Goal: Information Seeking & Learning: Learn about a topic

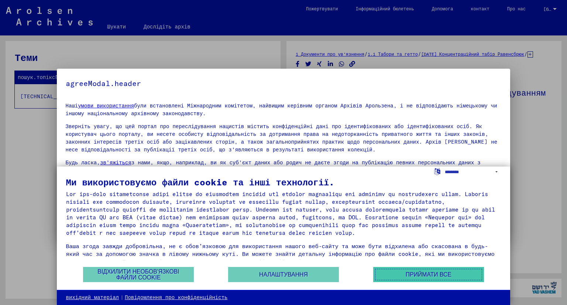
click at [431, 276] on font "Приймати все" at bounding box center [429, 274] width 46 height 6
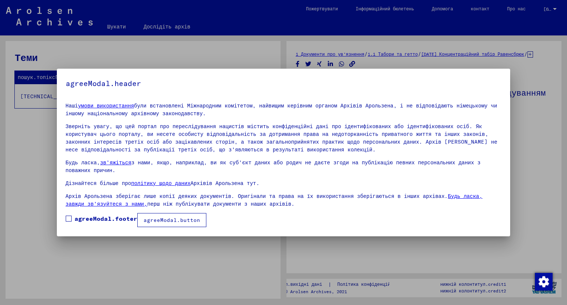
click at [66, 218] on span at bounding box center [69, 219] width 6 height 6
click at [173, 220] on font "agreeModal.button" at bounding box center [172, 220] width 56 height 7
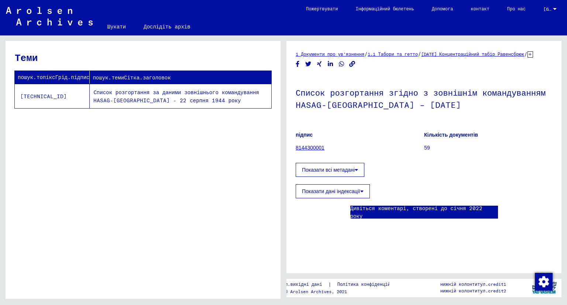
click at [343, 167] on font "Показати всі метадані" at bounding box center [328, 170] width 53 height 6
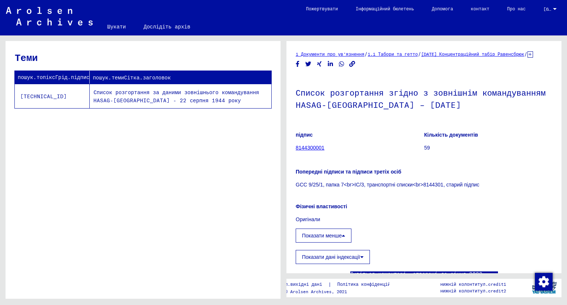
click at [310, 147] on font "8144300001" at bounding box center [310, 148] width 29 height 6
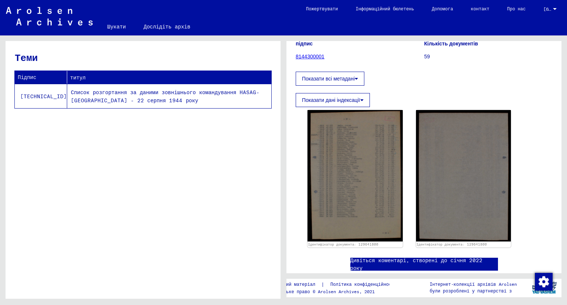
scroll to position [100, 0]
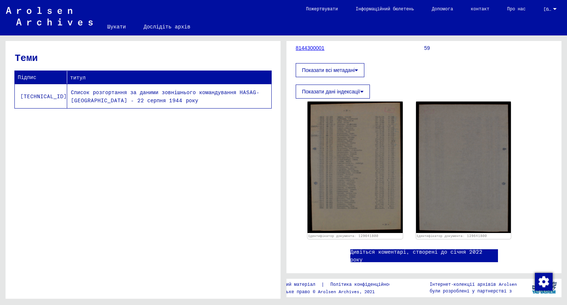
click at [350, 93] on font "Показати дані індексації" at bounding box center [331, 92] width 58 height 6
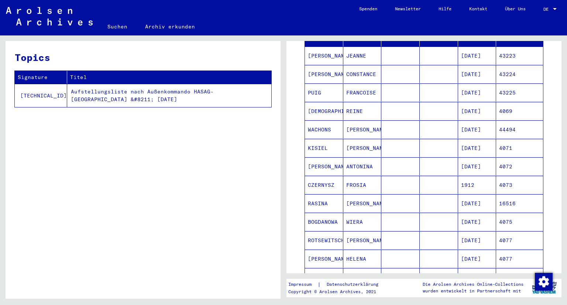
scroll to position [183, 0]
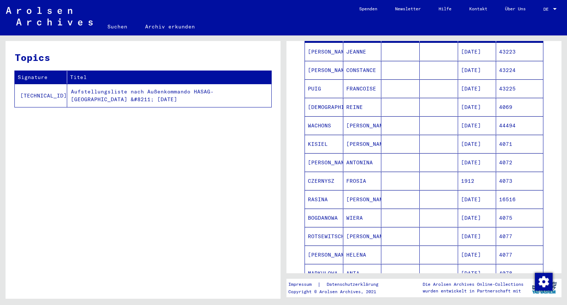
click at [465, 187] on mat-cell "1912" at bounding box center [477, 181] width 38 height 18
click at [326, 186] on mat-cell "CZERNYSZ" at bounding box center [324, 181] width 38 height 18
click at [354, 185] on mat-cell "FROSIA" at bounding box center [362, 181] width 38 height 18
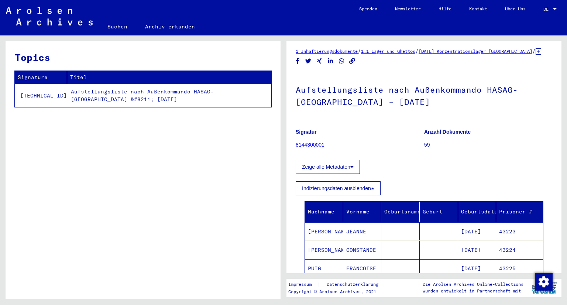
scroll to position [0, 0]
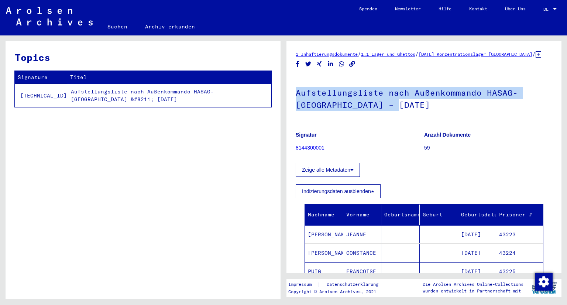
drag, startPoint x: 399, startPoint y: 111, endPoint x: 295, endPoint y: 100, distance: 105.0
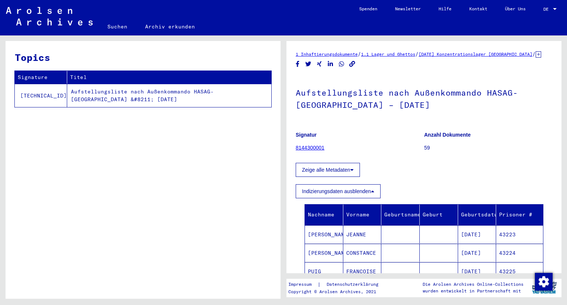
click at [365, 152] on figure "Signatur 8144300001" at bounding box center [360, 142] width 128 height 33
click at [300, 151] on link "8144300001" at bounding box center [310, 148] width 29 height 6
click at [330, 176] on button "Zeige alle Metadaten" at bounding box center [328, 170] width 64 height 14
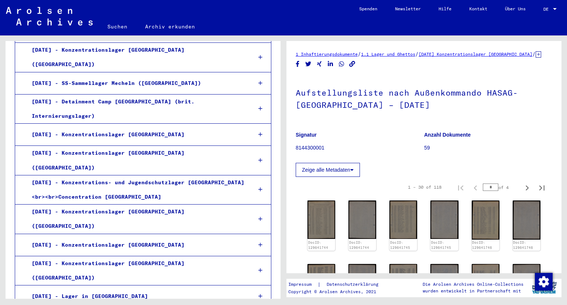
scroll to position [617, 0]
